Goal: Transaction & Acquisition: Download file/media

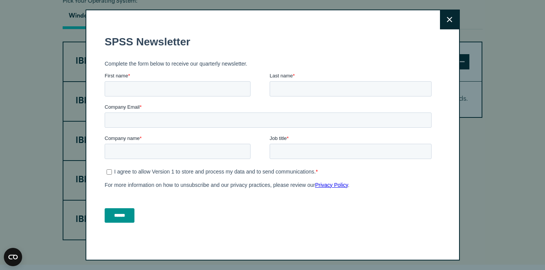
click at [449, 24] on button "Close" at bounding box center [449, 19] width 19 height 19
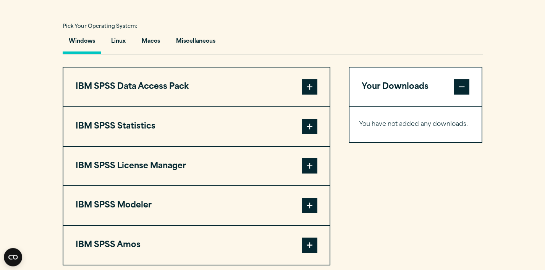
scroll to position [551, 0]
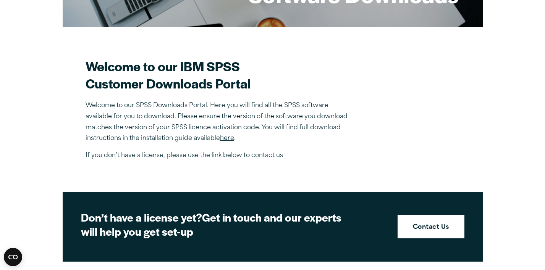
scroll to position [185, 0]
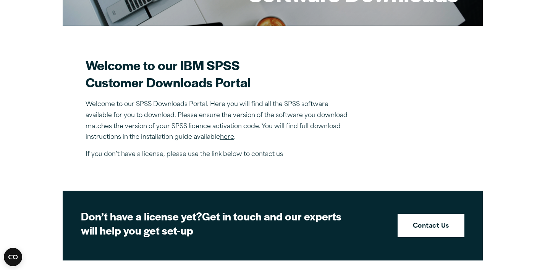
click at [228, 137] on link "here" at bounding box center [227, 137] width 14 height 6
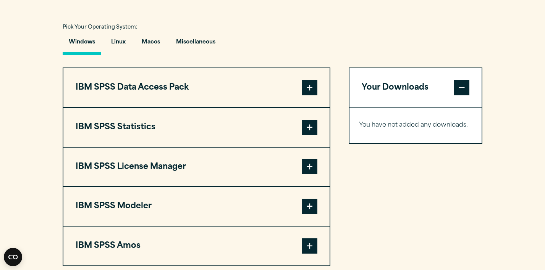
scroll to position [551, 0]
click at [149, 40] on button "Macos" at bounding box center [150, 44] width 31 height 22
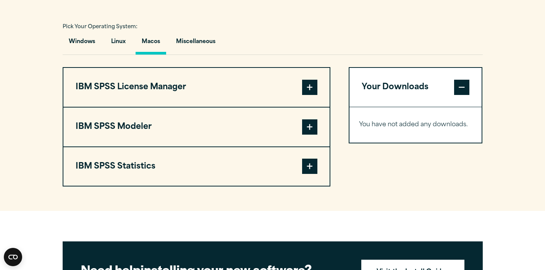
click at [137, 169] on button "IBM SPSS Statistics" at bounding box center [196, 166] width 266 height 39
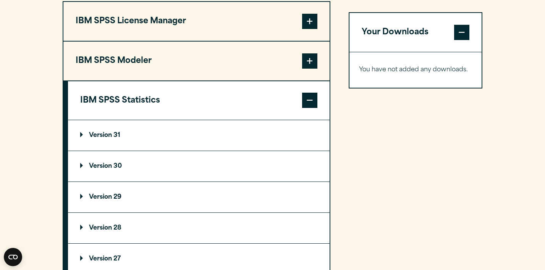
scroll to position [685, 0]
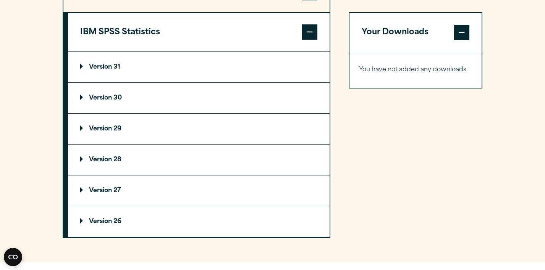
click at [102, 66] on p "Version 31" at bounding box center [100, 67] width 40 height 6
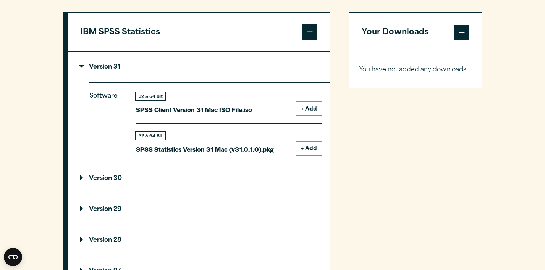
click at [303, 150] on button "+ Add" at bounding box center [308, 148] width 25 height 13
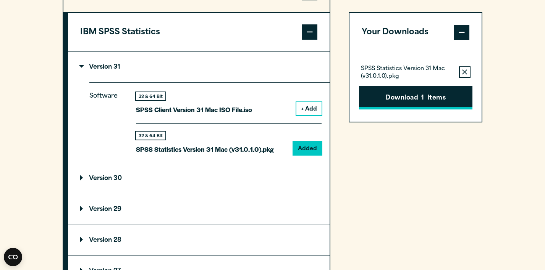
click at [387, 102] on button "Download 1 Items" at bounding box center [415, 98] width 113 height 24
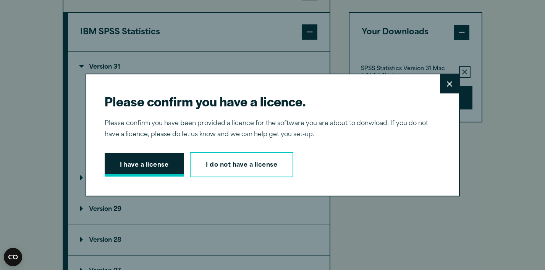
click at [158, 168] on button "I have a license" at bounding box center [144, 165] width 79 height 24
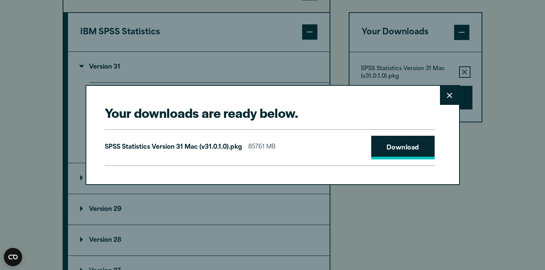
click at [395, 146] on link "Download" at bounding box center [402, 148] width 63 height 24
click at [455, 96] on button "Close" at bounding box center [449, 95] width 19 height 19
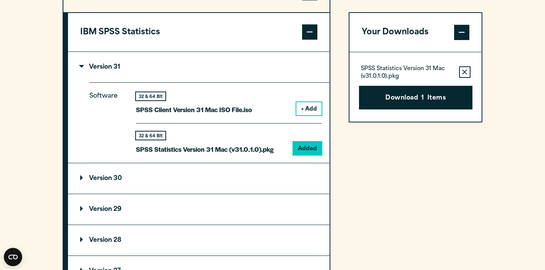
click at [83, 66] on p "Version 31" at bounding box center [100, 67] width 40 height 6
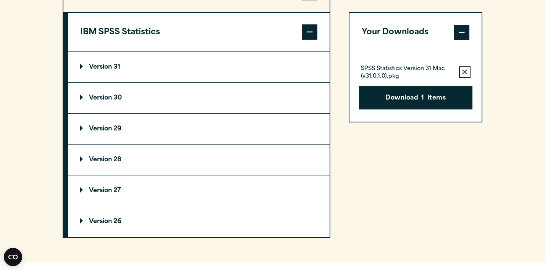
click at [113, 127] on p "Version 29" at bounding box center [100, 129] width 41 height 6
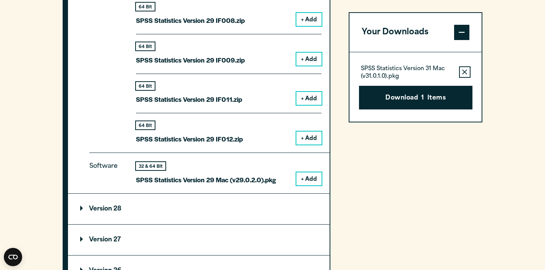
scroll to position [1032, 0]
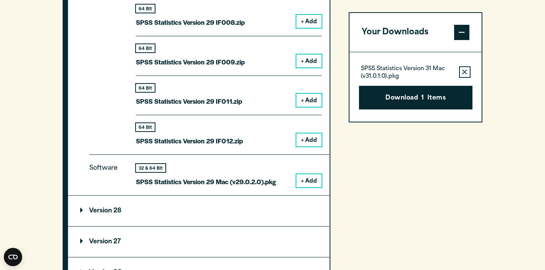
click at [305, 180] on button "+ Add" at bounding box center [308, 180] width 25 height 13
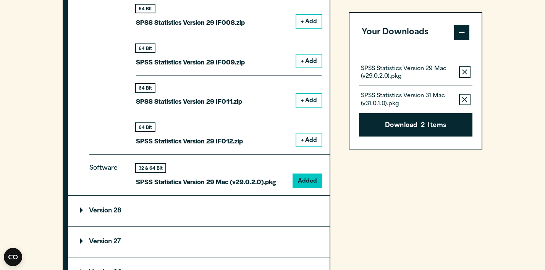
click at [464, 100] on icon "button" at bounding box center [464, 99] width 5 height 5
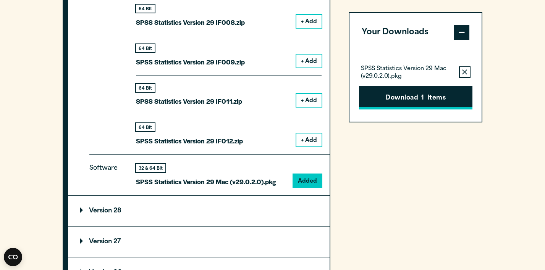
click at [446, 105] on button "Download 1 Items" at bounding box center [415, 98] width 113 height 24
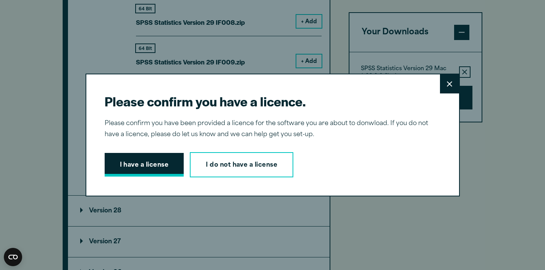
click at [159, 161] on button "I have a license" at bounding box center [144, 165] width 79 height 24
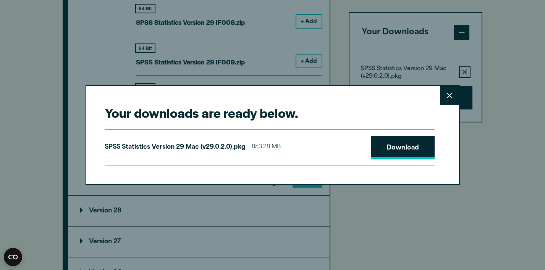
click at [388, 148] on link "Download" at bounding box center [402, 148] width 63 height 24
click at [371, 18] on div "Your downloads are ready below. Close SPSS Statistics Version 29 Mac (v29.0.2.0…" at bounding box center [272, 135] width 545 height 270
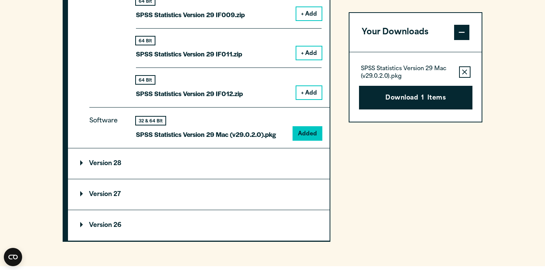
scroll to position [1079, 0]
click at [102, 158] on summary "Version 28" at bounding box center [198, 164] width 261 height 31
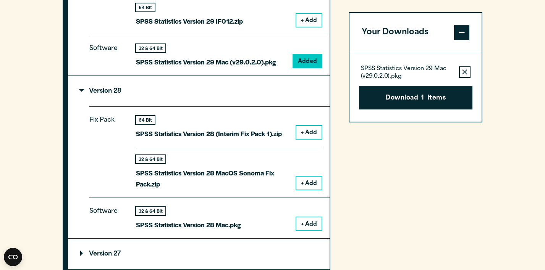
scroll to position [1179, 0]
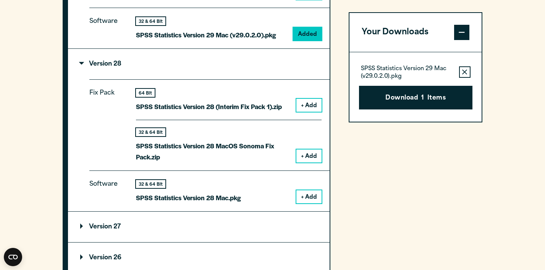
click at [311, 196] on button "+ Add" at bounding box center [308, 196] width 25 height 13
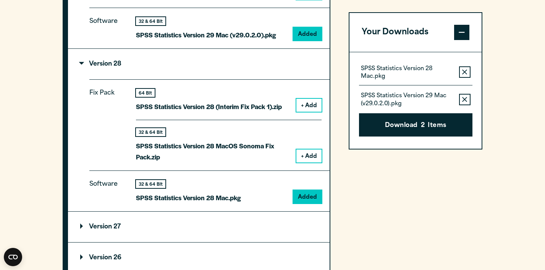
click at [464, 102] on button "Remove this item from your software download list" at bounding box center [464, 99] width 11 height 11
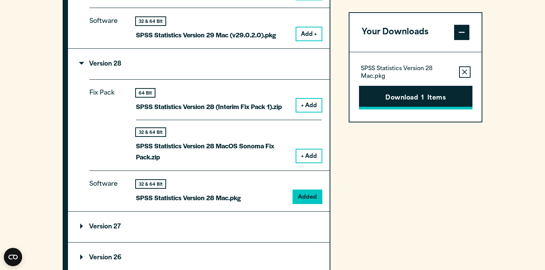
click at [447, 109] on button "Download 1 Items" at bounding box center [415, 98] width 113 height 24
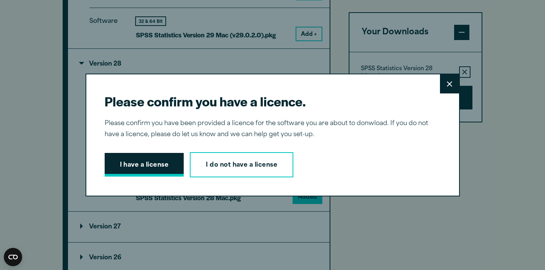
click at [148, 169] on button "I have a license" at bounding box center [144, 165] width 79 height 24
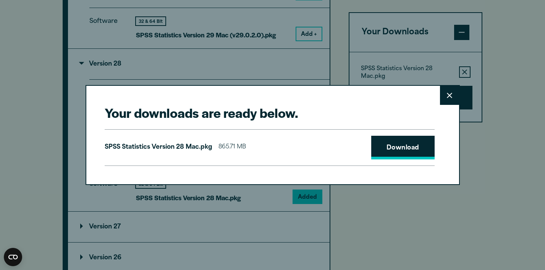
click at [390, 143] on link "Download" at bounding box center [402, 148] width 63 height 24
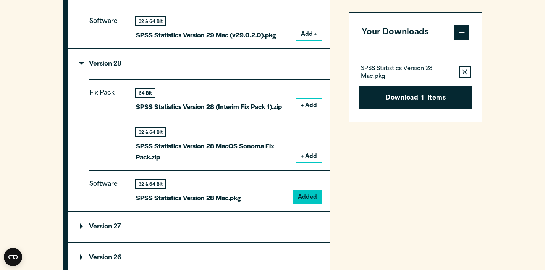
click at [352, 7] on div "Your downloads are ready below. Close SPSS Statistics Version 28 Mac.pkg 865.71…" at bounding box center [272, 135] width 545 height 270
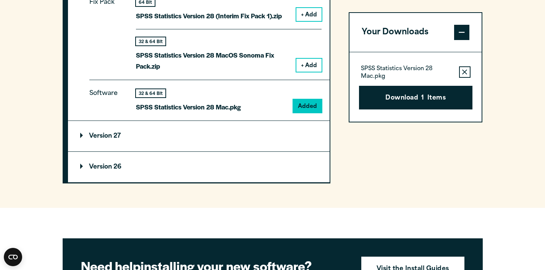
scroll to position [1271, 0]
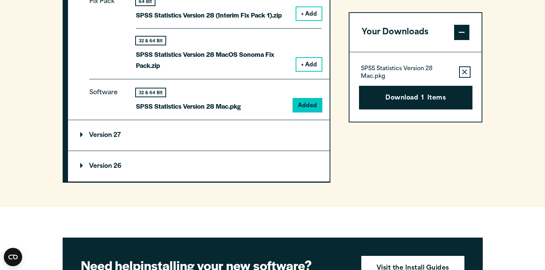
click at [114, 137] on p "Version 27" at bounding box center [100, 135] width 40 height 6
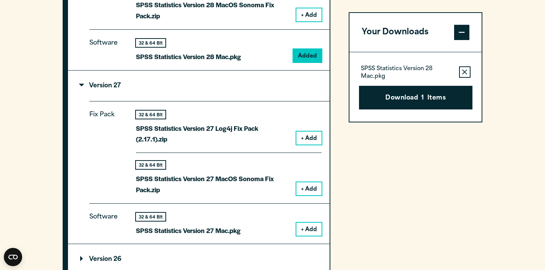
scroll to position [1320, 0]
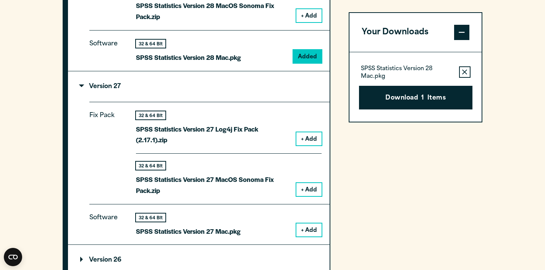
click at [307, 231] on button "+ Add" at bounding box center [308, 230] width 25 height 13
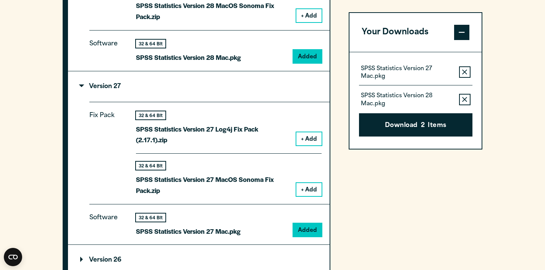
drag, startPoint x: 408, startPoint y: 131, endPoint x: 427, endPoint y: 181, distance: 54.4
click at [463, 102] on icon "button" at bounding box center [464, 99] width 5 height 5
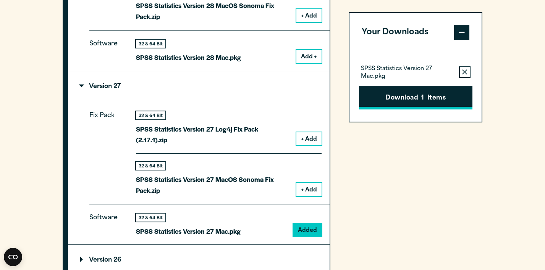
click at [454, 101] on button "Download 1 Items" at bounding box center [415, 98] width 113 height 24
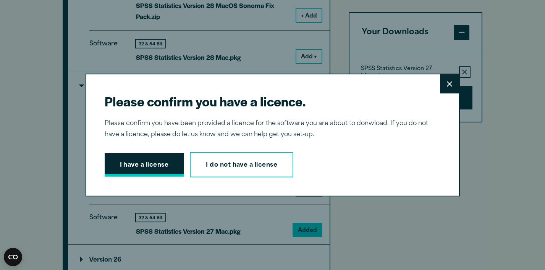
click at [169, 169] on button "I have a license" at bounding box center [144, 165] width 79 height 24
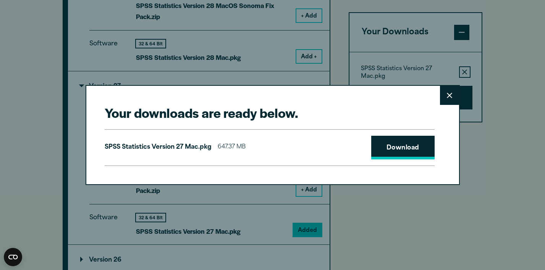
click at [390, 147] on link "Download" at bounding box center [402, 148] width 63 height 24
click at [352, 17] on div "Your downloads are ready below. Close SPSS Statistics Version 27 Mac.pkg 647.37…" at bounding box center [272, 135] width 545 height 270
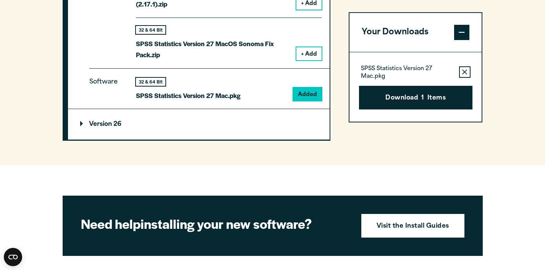
scroll to position [1457, 0]
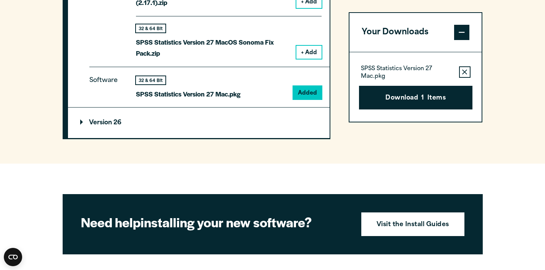
click at [114, 121] on p "Version 26" at bounding box center [100, 123] width 41 height 6
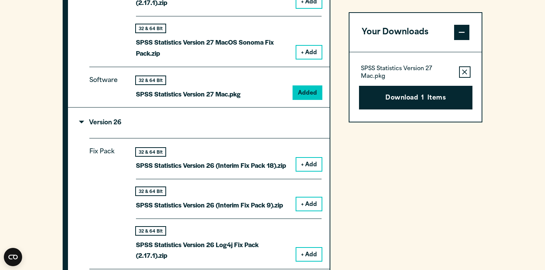
click at [466, 71] on icon "button" at bounding box center [464, 71] width 5 height 5
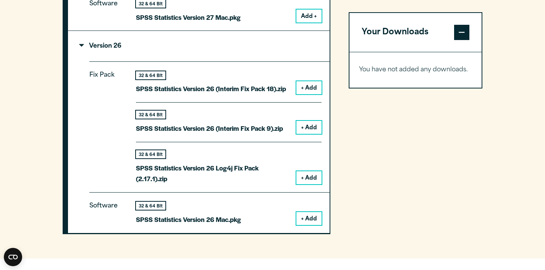
scroll to position [1534, 0]
click at [309, 218] on button "+ Add" at bounding box center [308, 218] width 25 height 13
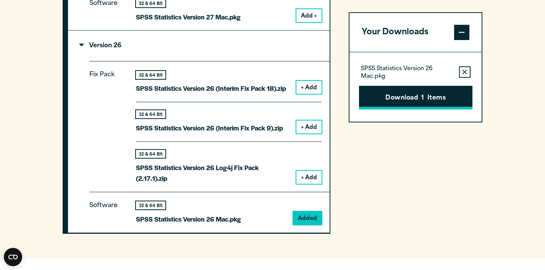
click at [432, 99] on button "Download 1 Items" at bounding box center [415, 98] width 113 height 24
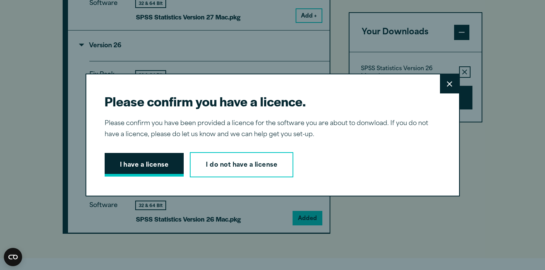
click at [143, 176] on button "I have a license" at bounding box center [144, 165] width 79 height 24
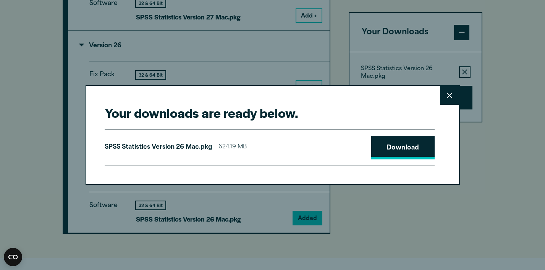
click at [413, 146] on link "Download" at bounding box center [402, 148] width 63 height 24
click at [366, 13] on div "Your downloads are ready below. Close SPSS Statistics Version 26 Mac.pkg 624.19…" at bounding box center [272, 135] width 545 height 270
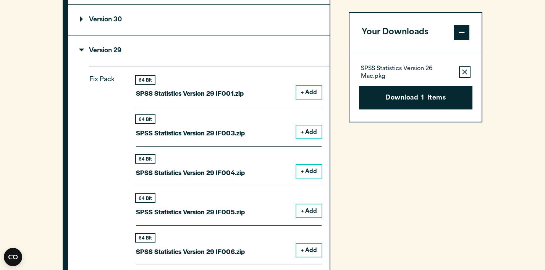
scroll to position [881, 0]
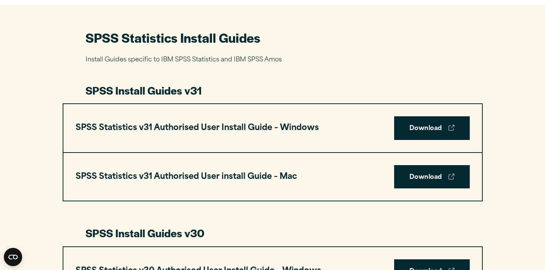
scroll to position [339, 0]
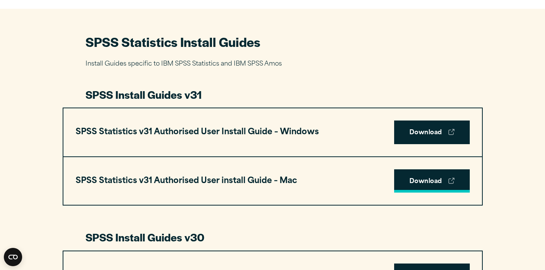
click at [414, 179] on link "Download" at bounding box center [432, 181] width 76 height 24
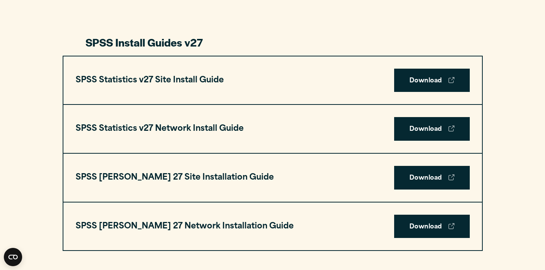
scroll to position [1346, 0]
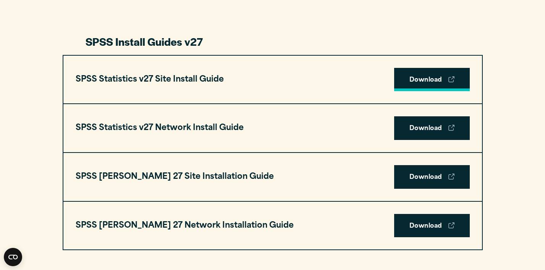
click at [415, 78] on link "Download" at bounding box center [432, 80] width 76 height 24
